Goal: Task Accomplishment & Management: Manage account settings

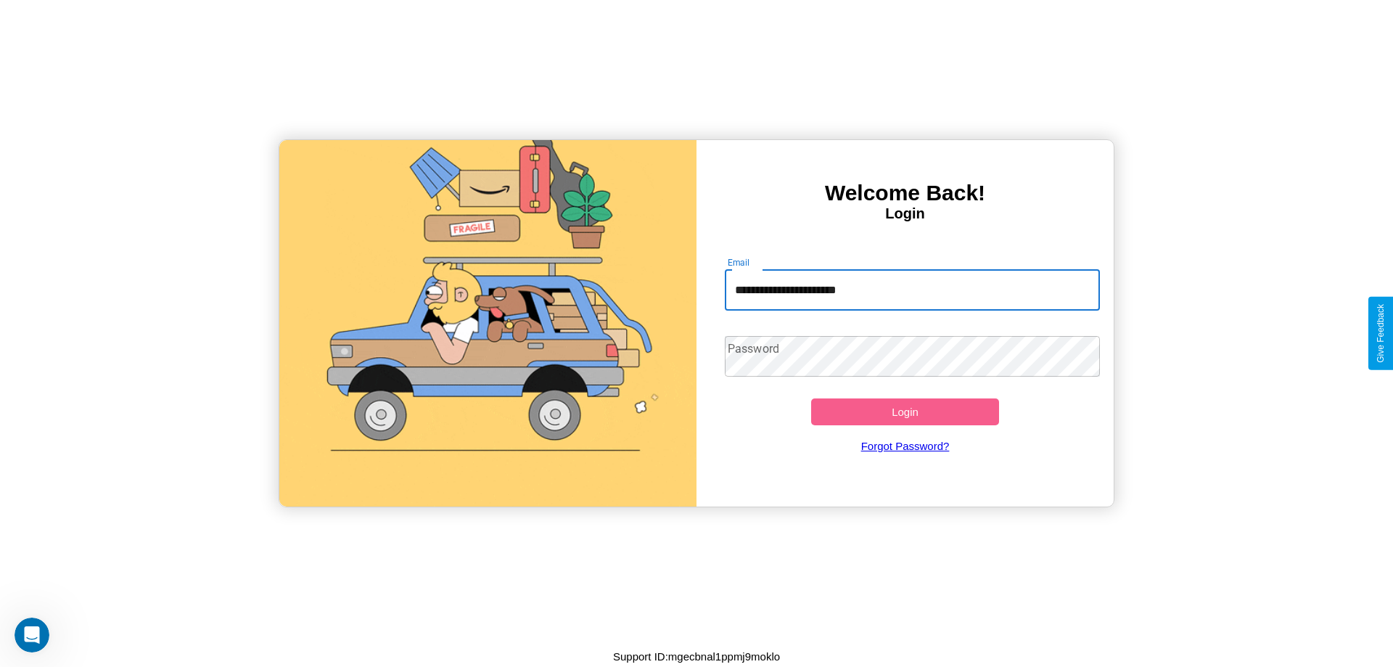
type input "**********"
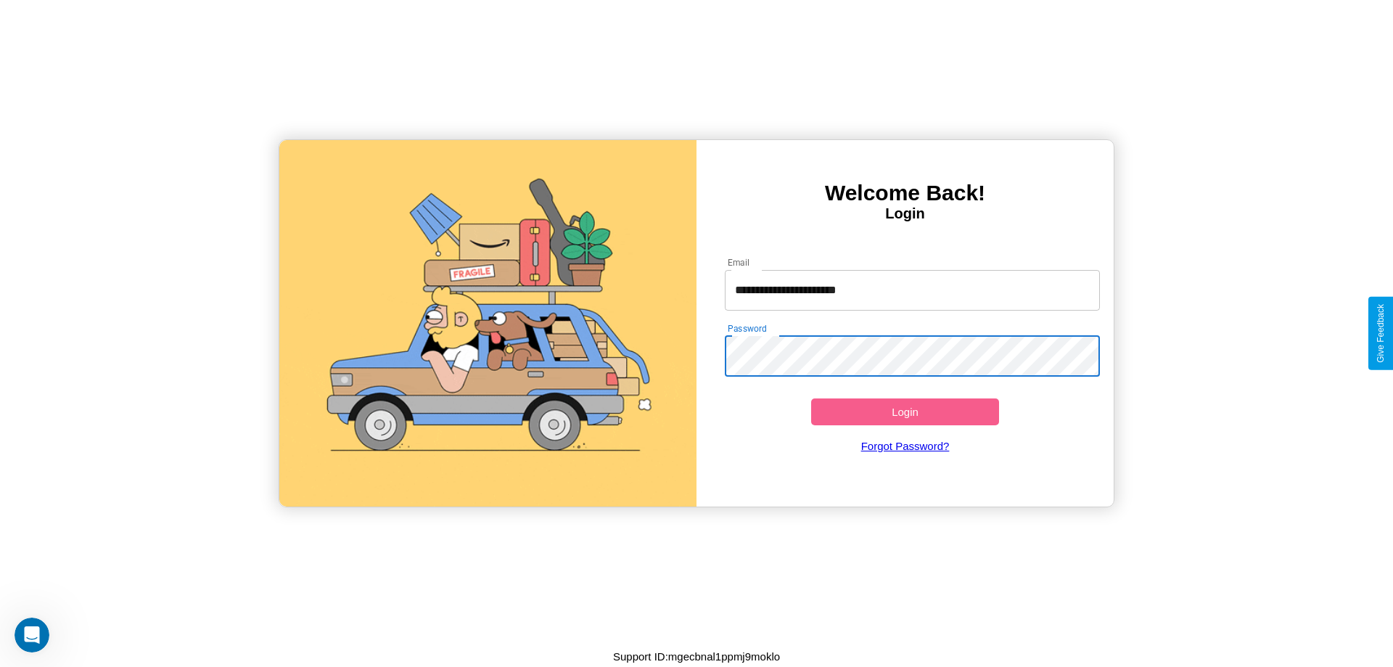
click at [905, 411] on button "Login" at bounding box center [905, 411] width 188 height 27
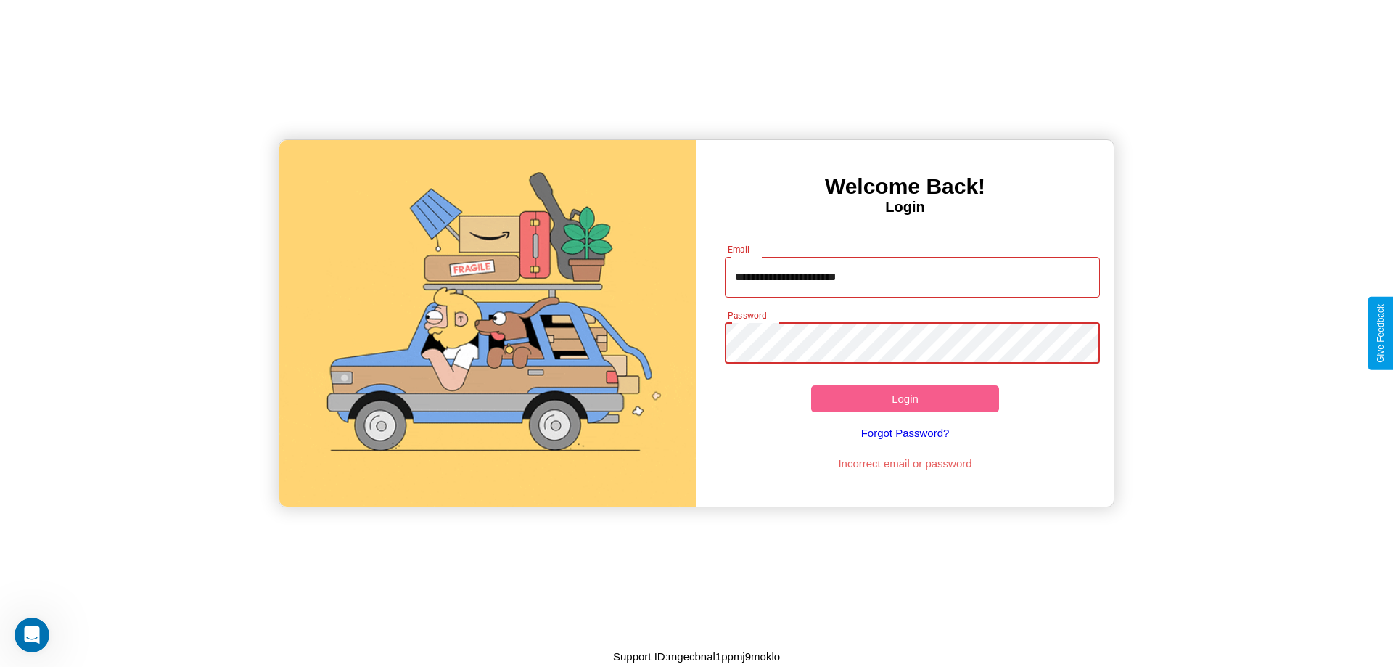
click at [905, 398] on button "Login" at bounding box center [905, 398] width 188 height 27
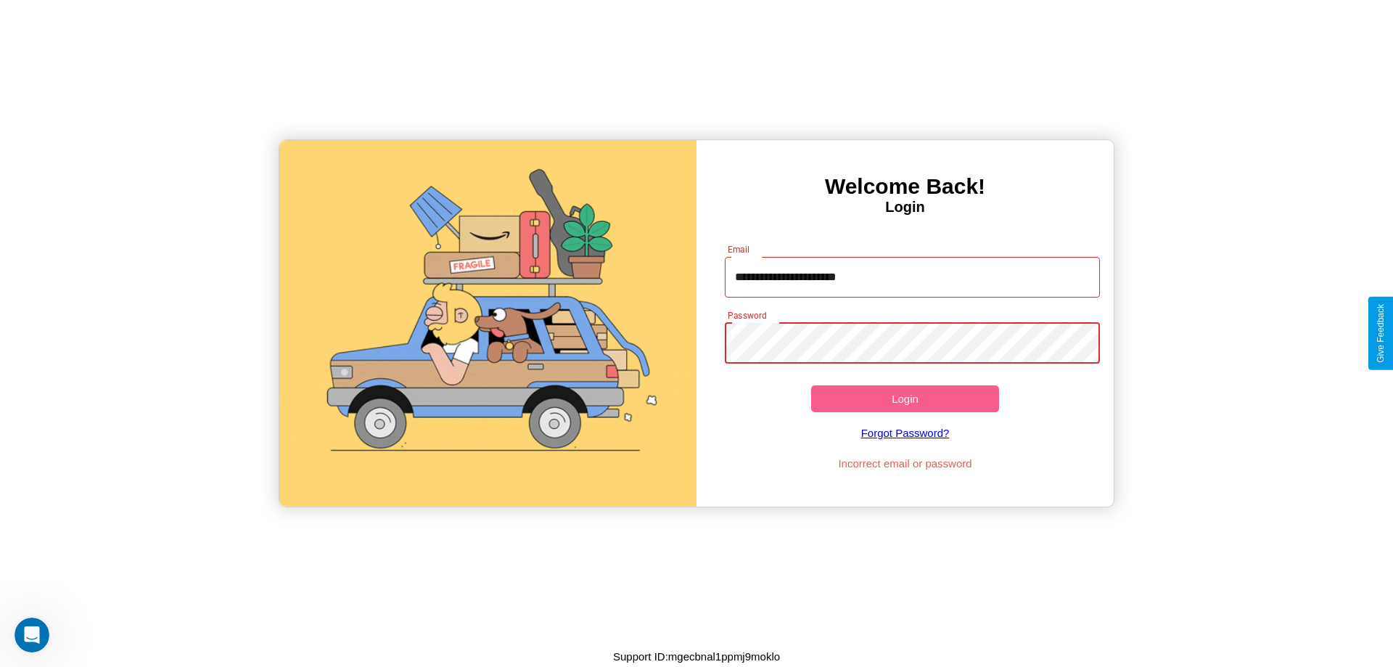
click at [905, 398] on button "Login" at bounding box center [905, 398] width 188 height 27
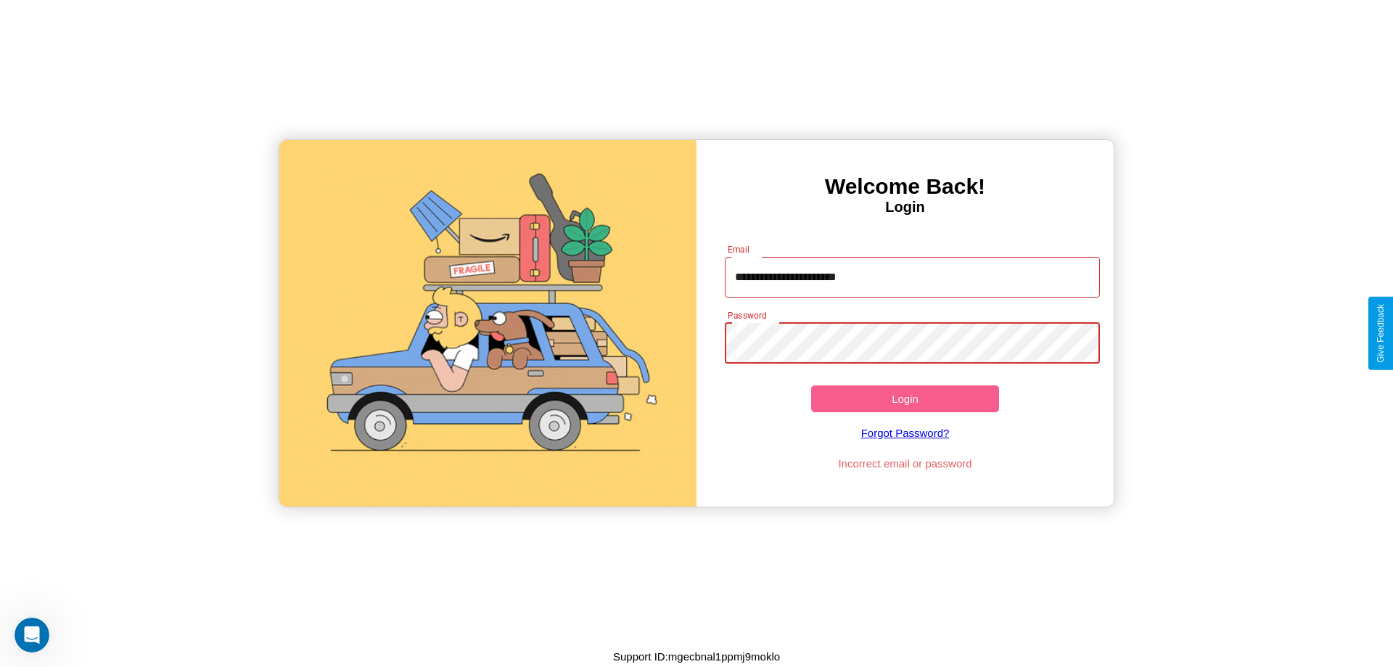
click at [905, 398] on button "Login" at bounding box center [905, 398] width 188 height 27
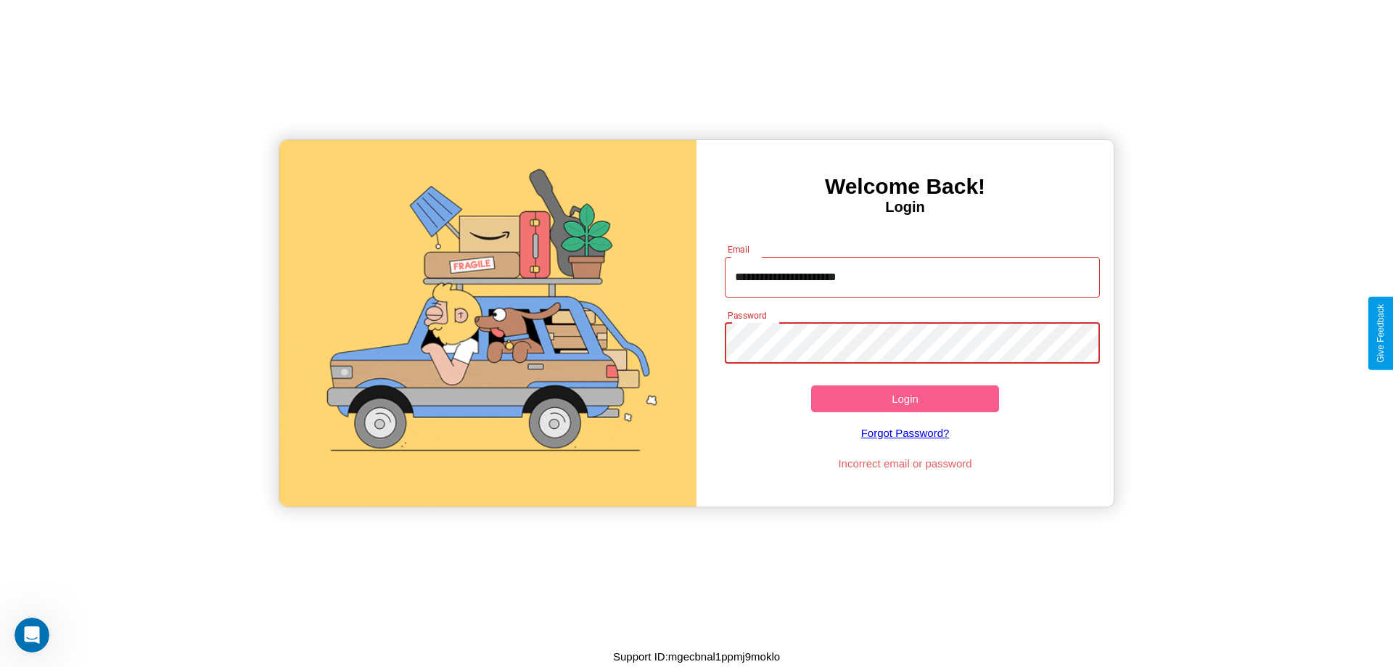
click at [905, 398] on button "Login" at bounding box center [905, 398] width 188 height 27
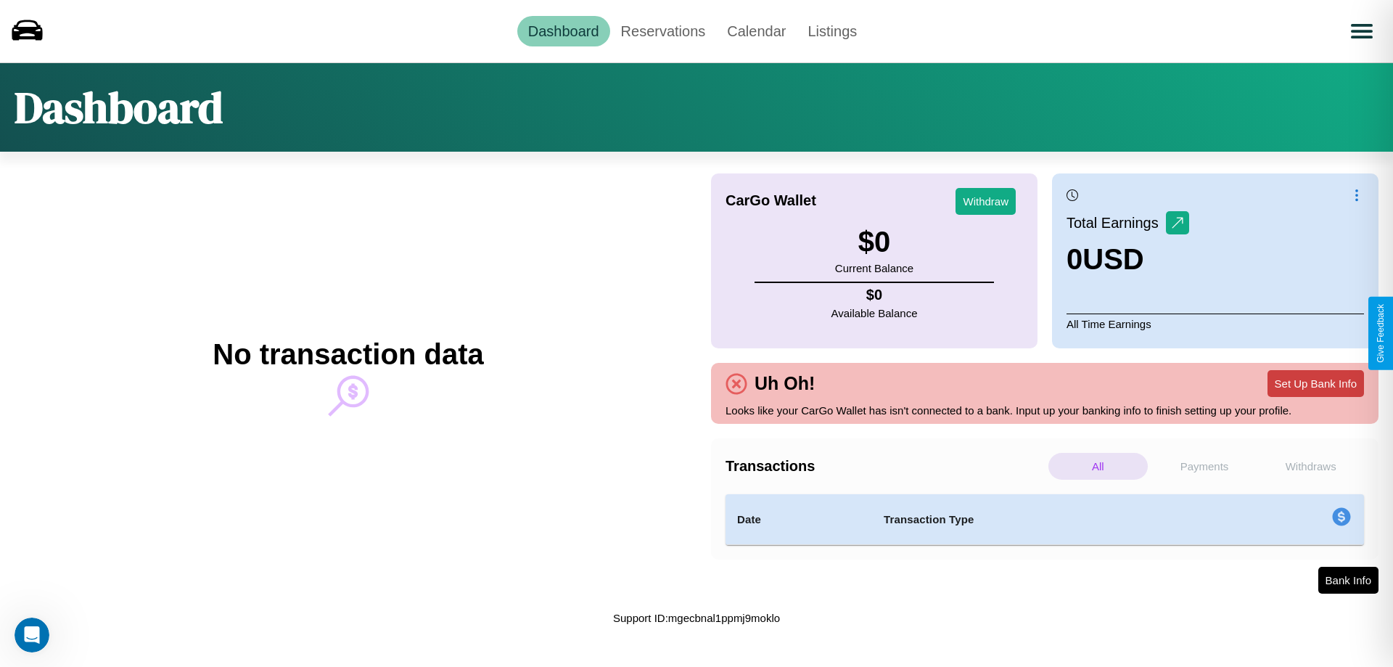
click at [1316, 383] on button "Set Up Bank Info" at bounding box center [1316, 383] width 97 height 27
